Goal: Task Accomplishment & Management: Manage account settings

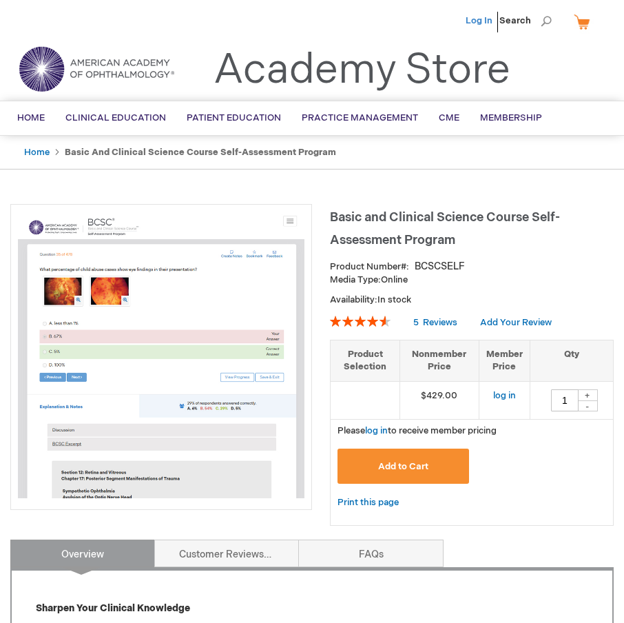
click at [481, 20] on link "Log In" at bounding box center [479, 20] width 27 height 11
click at [448, 20] on span "[PERSON_NAME]" at bounding box center [411, 20] width 76 height 11
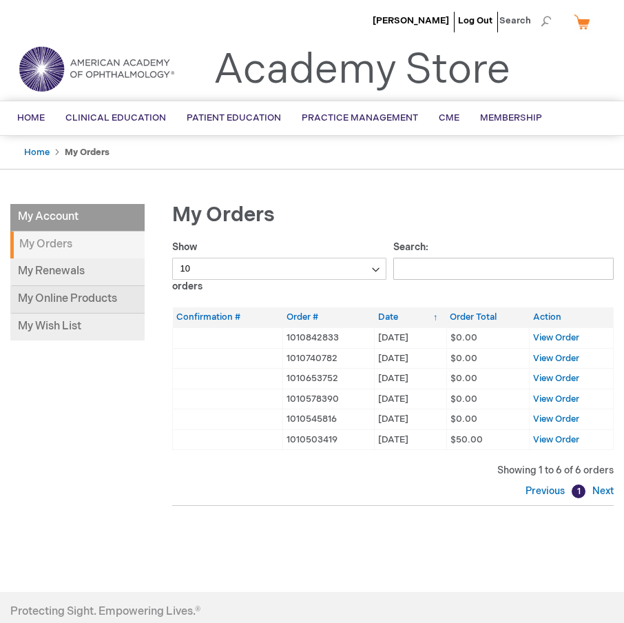
click at [72, 295] on link "My Online Products" at bounding box center [77, 300] width 134 height 28
